Goal: Entertainment & Leisure: Browse casually

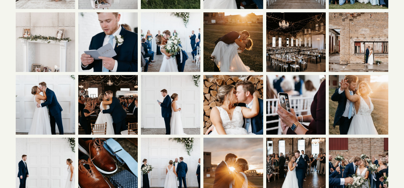
scroll to position [403, 0]
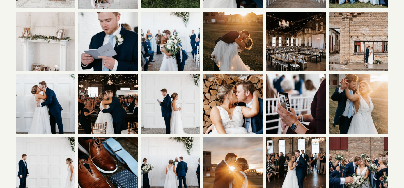
click at [118, 113] on img at bounding box center [107, 103] width 89 height 59
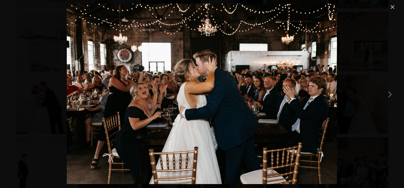
click at [389, 98] on link "Next Item" at bounding box center [390, 94] width 12 height 12
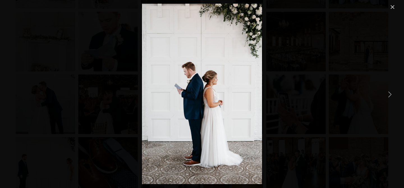
click at [388, 97] on link "Next Item" at bounding box center [390, 94] width 12 height 12
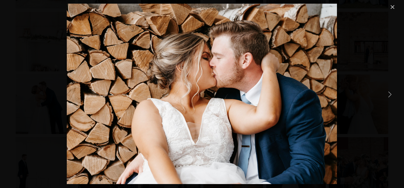
click at [388, 97] on link "Next Item" at bounding box center [390, 94] width 12 height 12
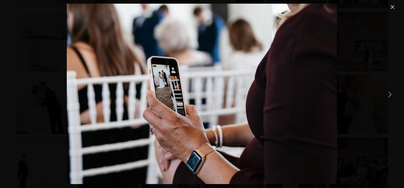
click at [388, 97] on link "Next Item" at bounding box center [390, 94] width 12 height 12
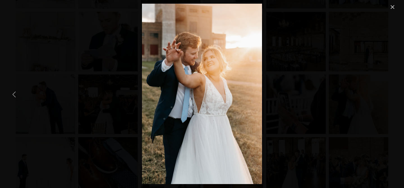
click at [19, 94] on link "Previous Item" at bounding box center [14, 94] width 12 height 12
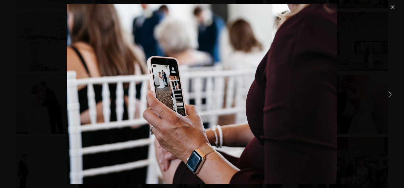
click at [389, 95] on link "Next Item" at bounding box center [390, 94] width 12 height 12
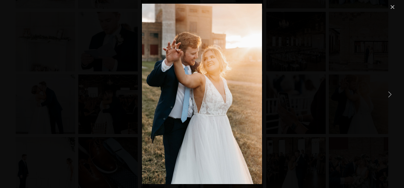
click at [389, 95] on link "Next Item" at bounding box center [390, 94] width 12 height 12
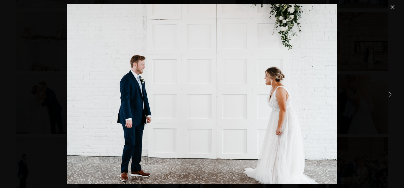
click at [389, 95] on link "Next Item" at bounding box center [390, 94] width 12 height 12
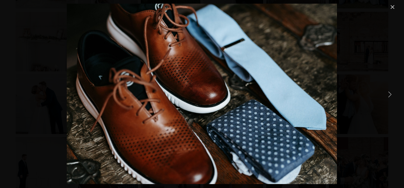
click at [389, 95] on link "Next Item" at bounding box center [390, 94] width 12 height 12
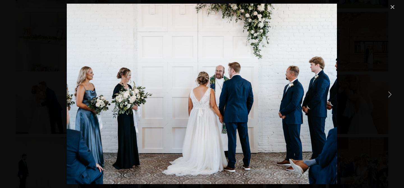
click at [389, 95] on link "Next Item" at bounding box center [390, 94] width 12 height 12
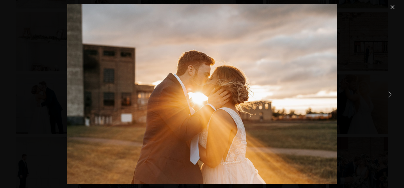
click at [389, 95] on link "Next Item" at bounding box center [390, 94] width 12 height 12
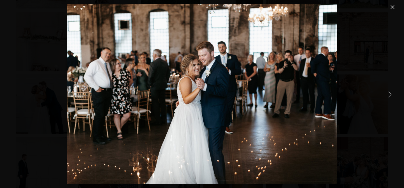
click at [389, 95] on link "Next Item" at bounding box center [390, 94] width 12 height 12
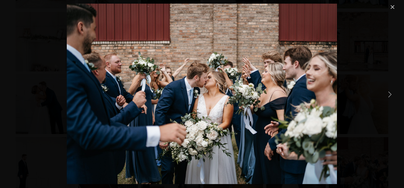
click at [389, 95] on link "Next Item" at bounding box center [390, 94] width 12 height 12
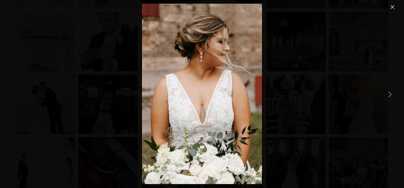
click at [389, 95] on link "Next Item" at bounding box center [390, 94] width 12 height 12
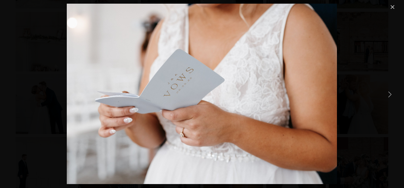
click at [389, 95] on link "Next Item" at bounding box center [390, 94] width 12 height 12
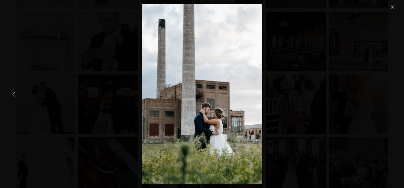
click at [15, 100] on link "Previous Item" at bounding box center [14, 94] width 12 height 12
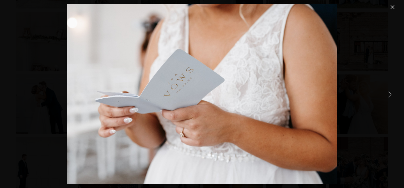
click at [393, 91] on link "Next Item" at bounding box center [390, 94] width 12 height 12
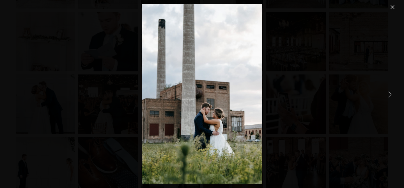
click at [393, 91] on link "Next Item" at bounding box center [390, 94] width 12 height 12
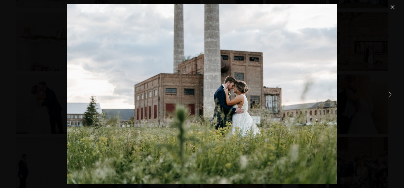
click at [393, 91] on link "Next Item" at bounding box center [390, 94] width 12 height 12
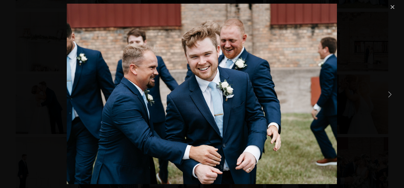
click at [393, 91] on link "Next Item" at bounding box center [390, 94] width 12 height 12
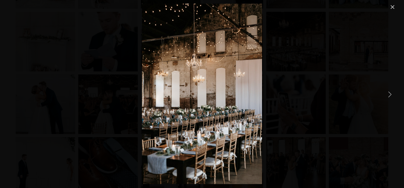
click at [393, 91] on link "Next Item" at bounding box center [390, 94] width 12 height 12
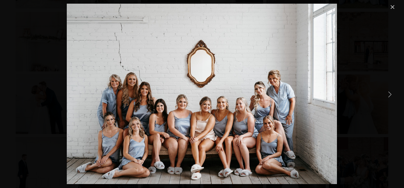
click at [393, 91] on link "Next Item" at bounding box center [390, 94] width 12 height 12
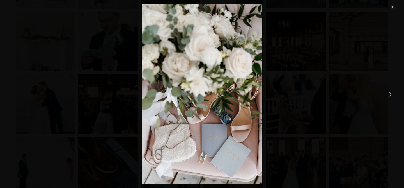
click at [393, 91] on link "Next Item" at bounding box center [390, 94] width 12 height 12
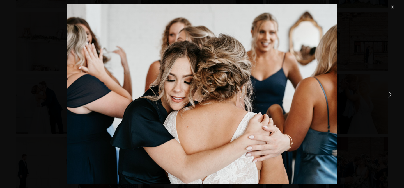
click at [393, 91] on link "Next Item" at bounding box center [390, 94] width 12 height 12
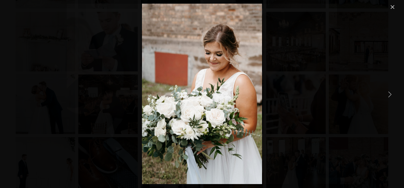
click at [393, 91] on link "Next Item" at bounding box center [390, 94] width 12 height 12
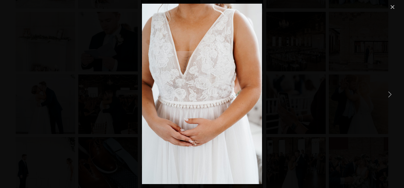
click at [393, 91] on link "Next Item" at bounding box center [390, 94] width 12 height 12
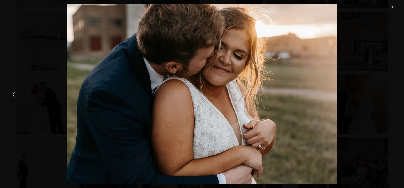
click at [17, 95] on link "Previous Item" at bounding box center [14, 94] width 12 height 12
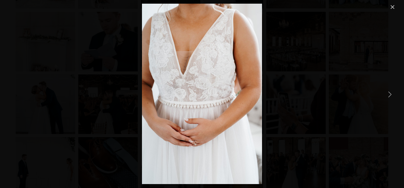
click at [387, 95] on link "Next Item" at bounding box center [390, 94] width 12 height 12
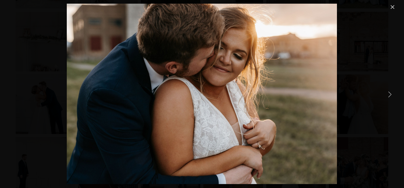
click at [387, 95] on link "Next Item" at bounding box center [390, 94] width 12 height 12
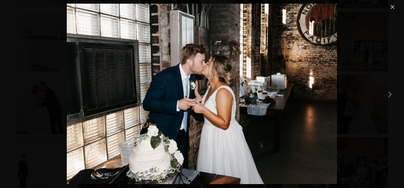
click at [387, 95] on link "Next Item" at bounding box center [390, 94] width 12 height 12
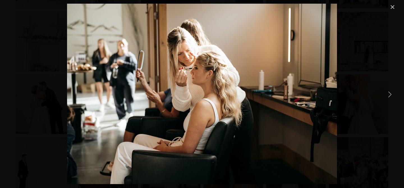
click at [387, 95] on link "Next Item" at bounding box center [390, 94] width 12 height 12
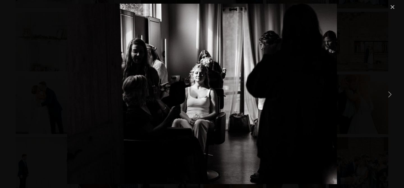
click at [387, 95] on link "Next Item" at bounding box center [390, 94] width 12 height 12
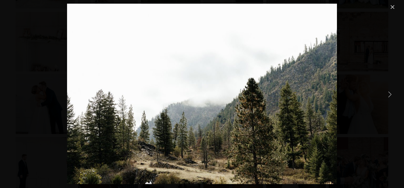
click at [387, 95] on link "Next Item" at bounding box center [390, 94] width 12 height 12
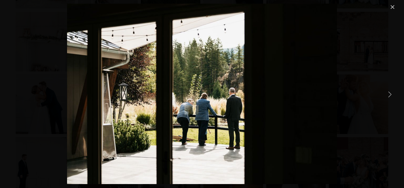
click at [387, 95] on link "Next Item" at bounding box center [390, 94] width 12 height 12
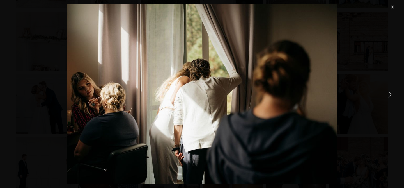
click at [387, 95] on link "Next Item" at bounding box center [390, 94] width 12 height 12
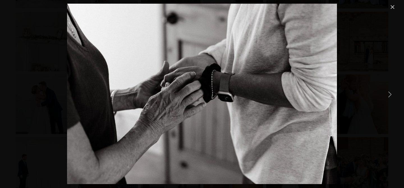
click at [387, 95] on link "Next Item" at bounding box center [390, 94] width 12 height 12
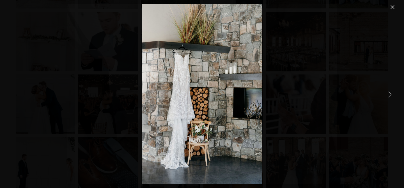
click at [387, 95] on link "Next Item" at bounding box center [390, 94] width 12 height 12
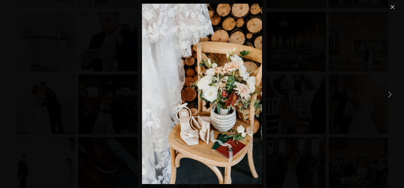
click at [387, 95] on link "Next Item" at bounding box center [390, 94] width 12 height 12
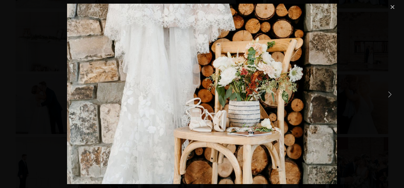
click at [387, 95] on link "Next Item" at bounding box center [390, 94] width 12 height 12
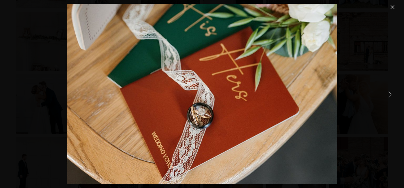
click at [387, 95] on link "Next Item" at bounding box center [390, 94] width 12 height 12
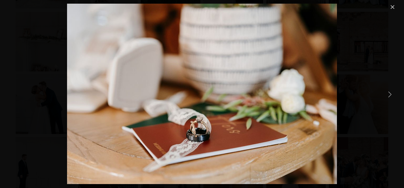
click at [387, 95] on link "Next Item" at bounding box center [390, 94] width 12 height 12
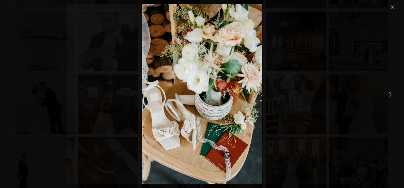
click at [387, 95] on link "Next Item" at bounding box center [390, 94] width 12 height 12
click at [391, 94] on link "Next Item" at bounding box center [390, 94] width 12 height 12
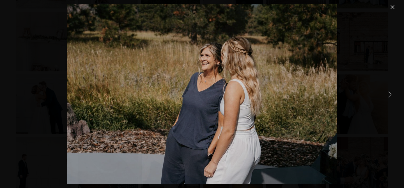
click at [391, 94] on link "Next Item" at bounding box center [390, 94] width 12 height 12
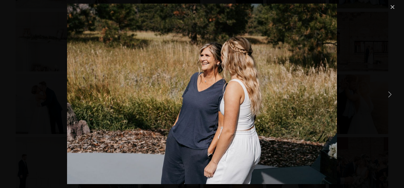
click at [391, 94] on link "Next Item" at bounding box center [390, 94] width 12 height 12
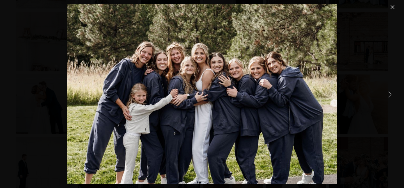
click at [391, 94] on link "Next Item" at bounding box center [390, 94] width 12 height 12
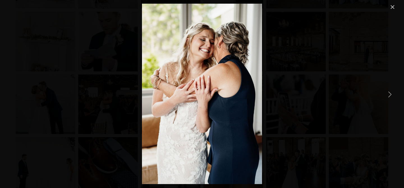
click at [389, 89] on link "Next Item" at bounding box center [390, 94] width 12 height 12
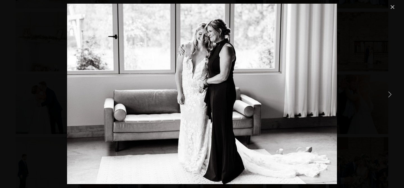
click at [392, 10] on link "Close" at bounding box center [392, 7] width 7 height 7
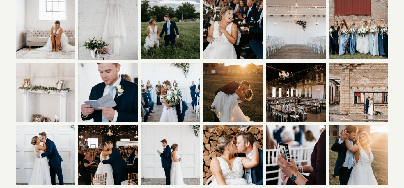
scroll to position [336, 0]
